Goal: Task Accomplishment & Management: Use online tool/utility

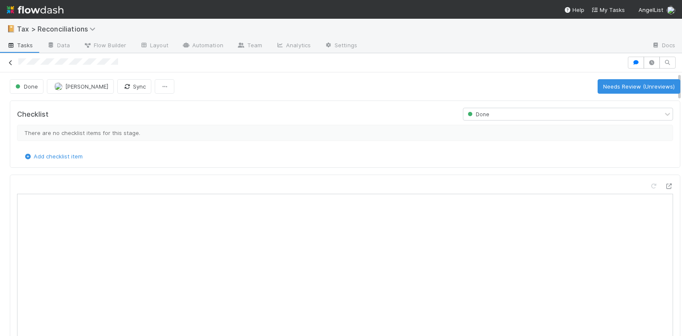
click at [13, 61] on icon at bounding box center [10, 63] width 9 height 6
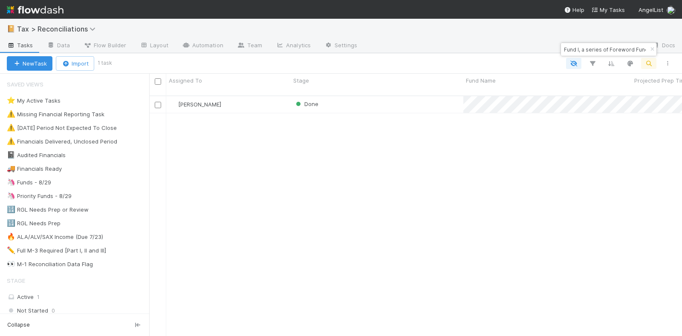
scroll to position [240, 525]
click at [636, 47] on div "Fund I, a series of Foreword Funds, LP" at bounding box center [608, 49] width 95 height 13
drag, startPoint x: 565, startPoint y: 49, endPoint x: 642, endPoint y: 58, distance: 77.6
click at [642, 58] on body "📔 Tax > Reconciliations Tasks Data Flow Builder Layout Automation Team Analytic…" at bounding box center [341, 168] width 682 height 336
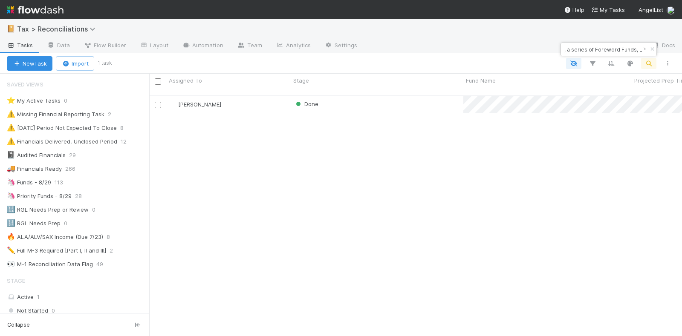
type input "F"
paste input "Fund I, a series of Nomad Capital VC, LP"
type input "Fund I, a series of Nomad Capital VC, LP"
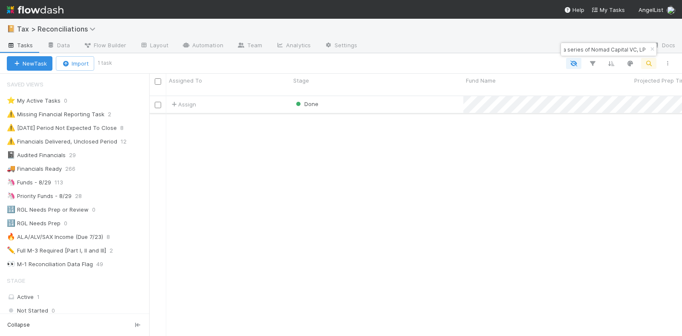
scroll to position [0, 0]
click at [411, 98] on div "Done" at bounding box center [377, 104] width 173 height 17
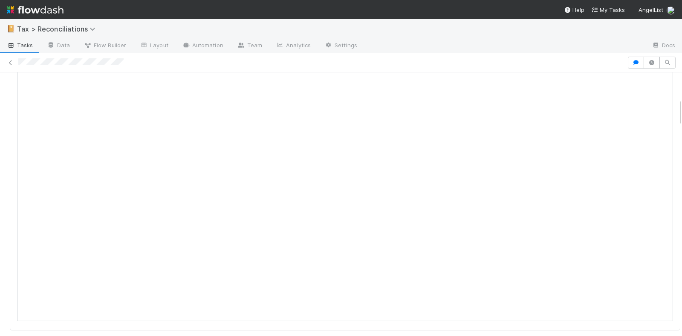
scroll to position [213, 0]
